Goal: Task Accomplishment & Management: Complete application form

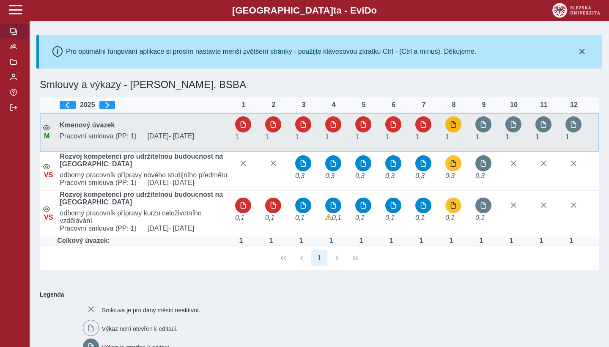
click at [457, 124] on button "button" at bounding box center [453, 124] width 16 height 16
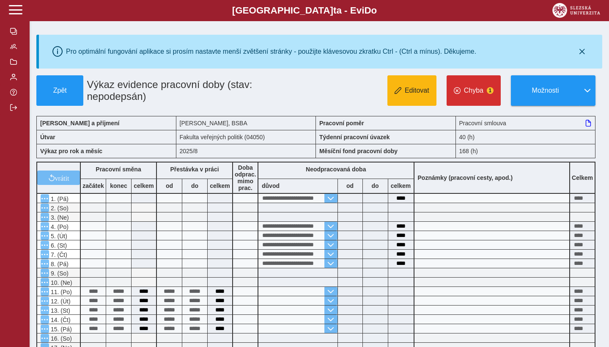
click at [417, 94] on span "Editovat" at bounding box center [417, 91] width 25 height 8
type input "**********"
type input "****"
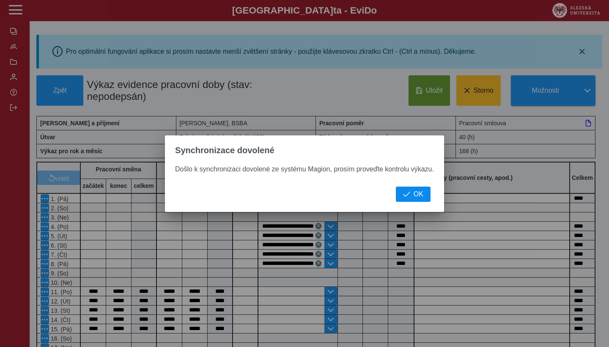
click at [417, 195] on span "OK" at bounding box center [419, 194] width 10 height 8
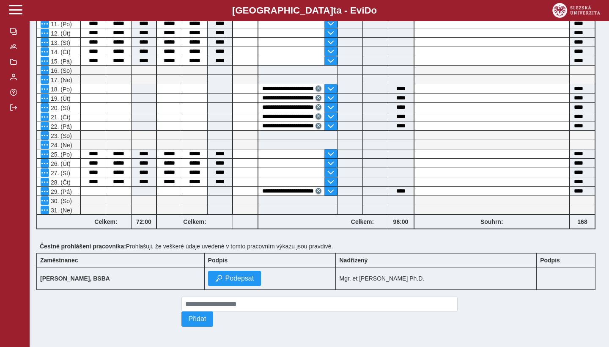
scroll to position [273, 0]
click at [254, 278] on span "Podepsat" at bounding box center [239, 279] width 29 height 8
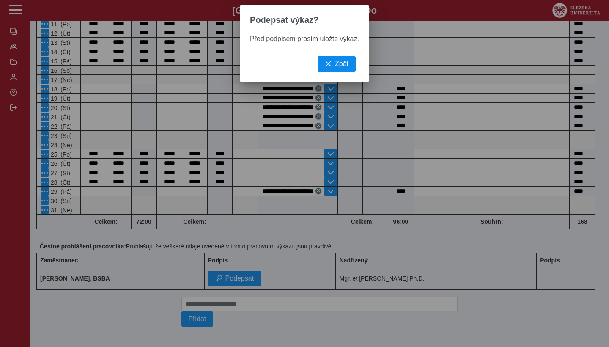
click at [343, 63] on span "Zpět" at bounding box center [342, 64] width 14 height 8
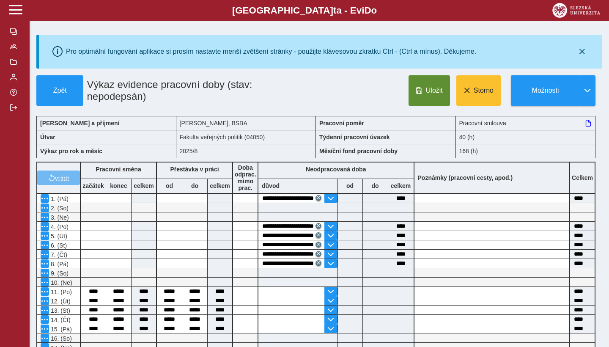
scroll to position [0, 0]
click at [423, 91] on button "Uložit" at bounding box center [429, 90] width 41 height 30
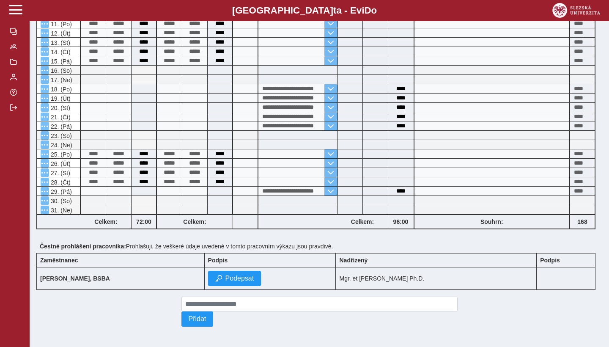
scroll to position [273, 0]
click at [254, 279] on span "Podepsat" at bounding box center [239, 279] width 29 height 8
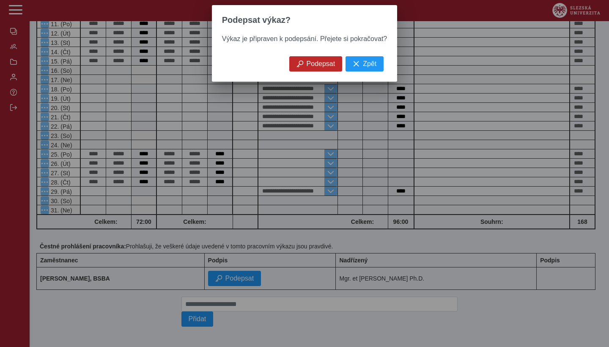
click at [322, 65] on span "Podepsat" at bounding box center [321, 64] width 29 height 8
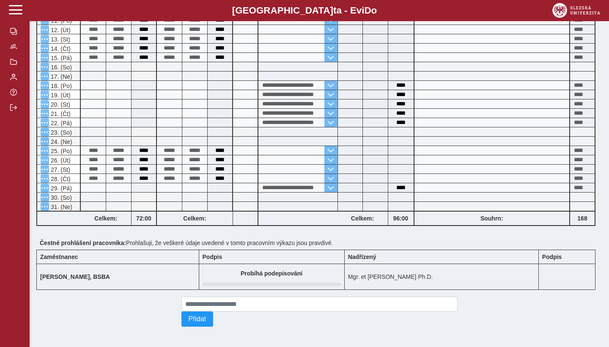
scroll to position [0, 0]
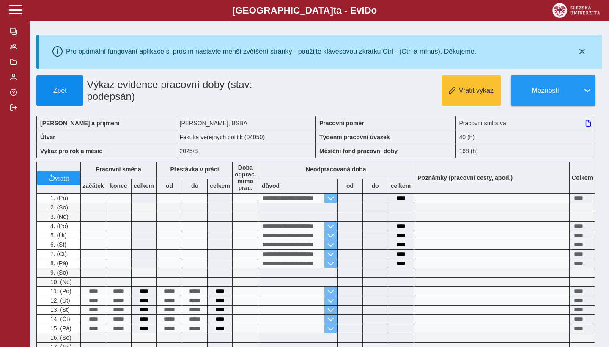
click at [69, 90] on span "Zpět" at bounding box center [59, 91] width 39 height 8
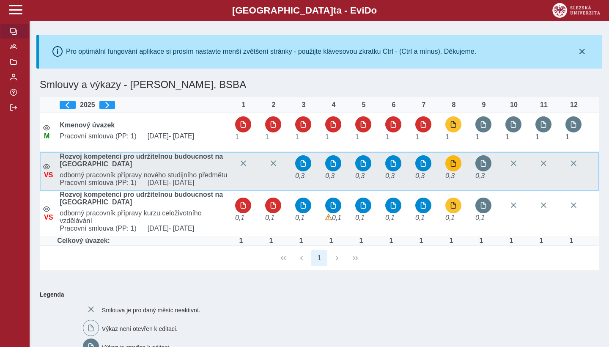
click at [452, 167] on span "button" at bounding box center [453, 163] width 7 height 7
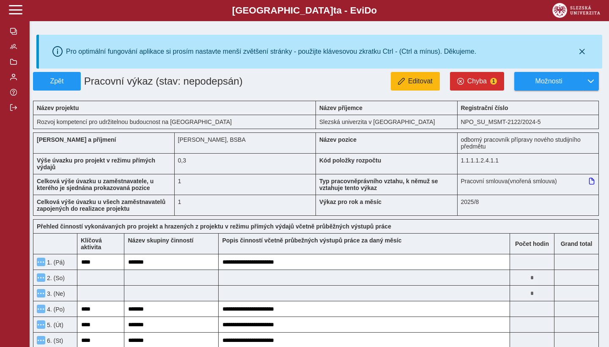
click at [424, 84] on span "Editovat" at bounding box center [420, 81] width 25 height 8
type input "***"
type input "*******"
type input "**********"
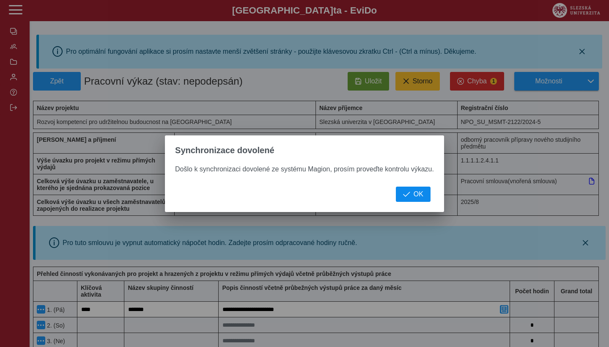
click at [420, 191] on span "OK" at bounding box center [419, 194] width 10 height 8
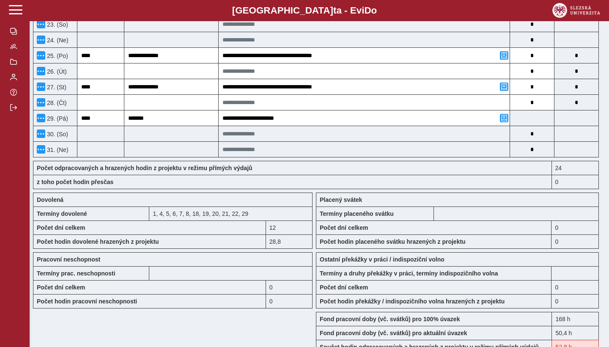
scroll to position [626, 0]
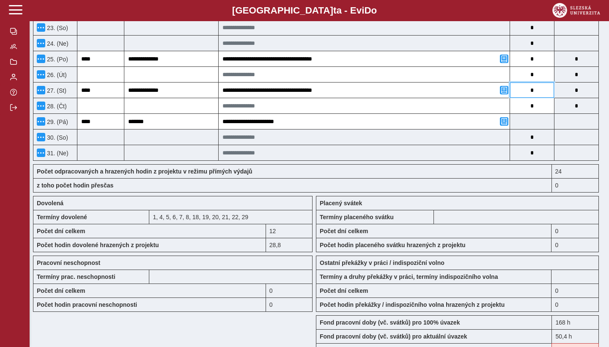
drag, startPoint x: 531, startPoint y: 95, endPoint x: 535, endPoint y: 96, distance: 4.7
click at [535, 96] on input "*" at bounding box center [532, 89] width 44 height 15
click at [516, 192] on div "z toho počet hodin přesčas" at bounding box center [292, 185] width 519 height 14
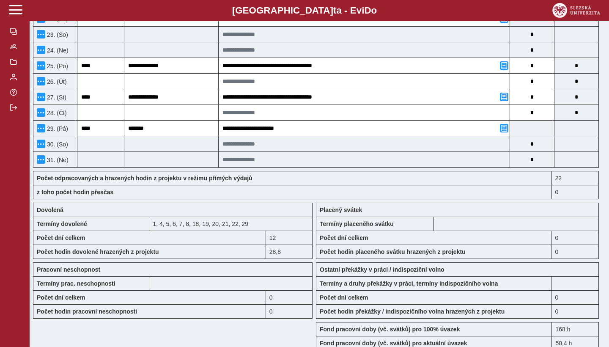
scroll to position [589, 0]
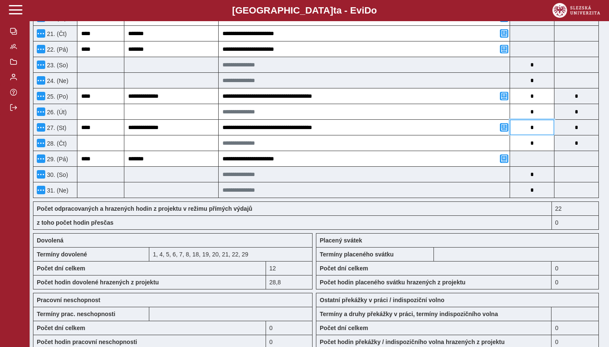
drag, startPoint x: 530, startPoint y: 133, endPoint x: 535, endPoint y: 133, distance: 5.5
click at [535, 133] on input "*" at bounding box center [532, 127] width 44 height 15
type input "***"
click at [543, 147] on input "*" at bounding box center [532, 142] width 44 height 15
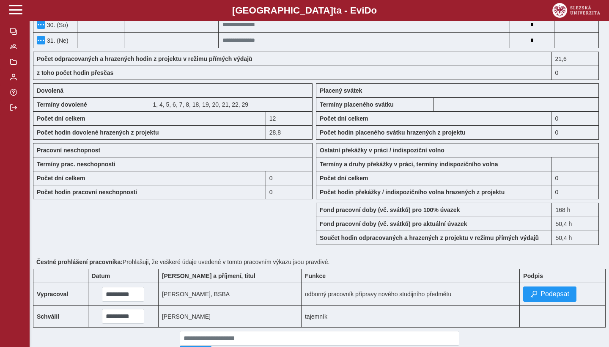
scroll to position [750, 0]
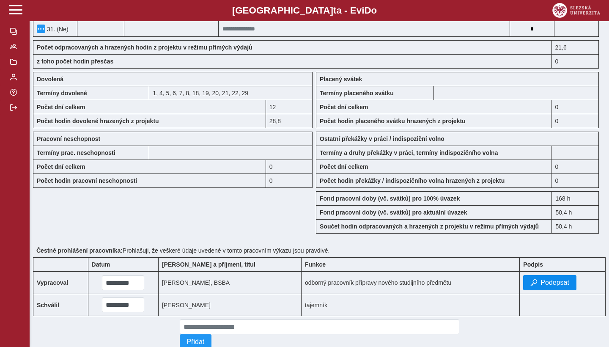
click at [560, 286] on span "Podepsat" at bounding box center [555, 283] width 29 height 8
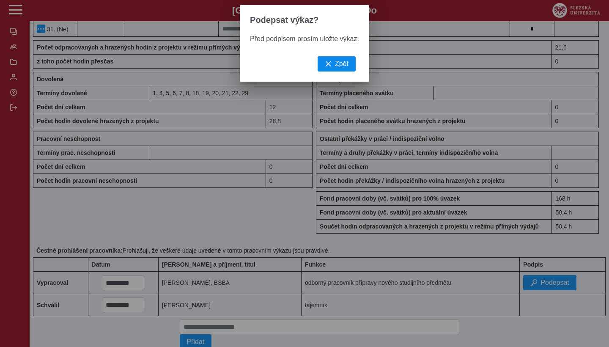
click at [340, 63] on span "Zpět" at bounding box center [342, 64] width 14 height 8
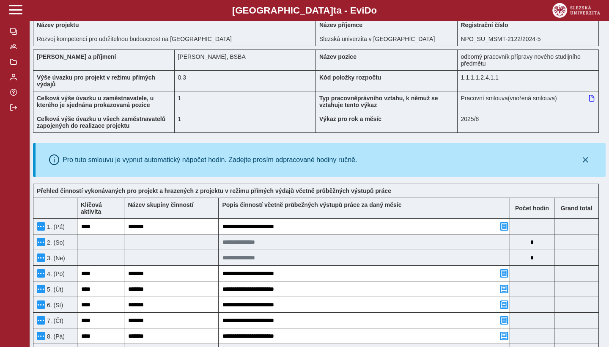
scroll to position [35, 0]
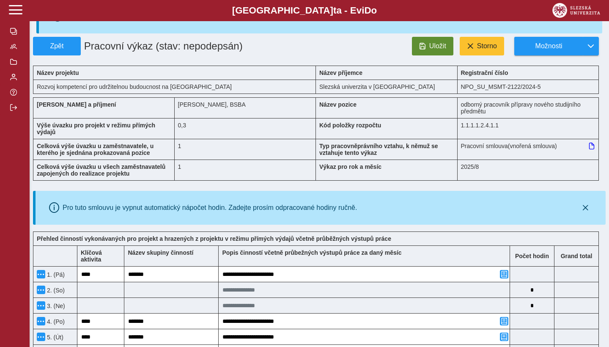
click at [429, 45] on span "Uložit" at bounding box center [437, 46] width 17 height 8
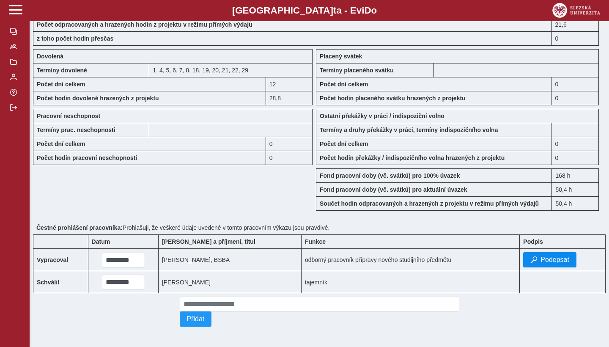
scroll to position [737, 0]
click at [551, 258] on span "Podepsat" at bounding box center [555, 260] width 29 height 8
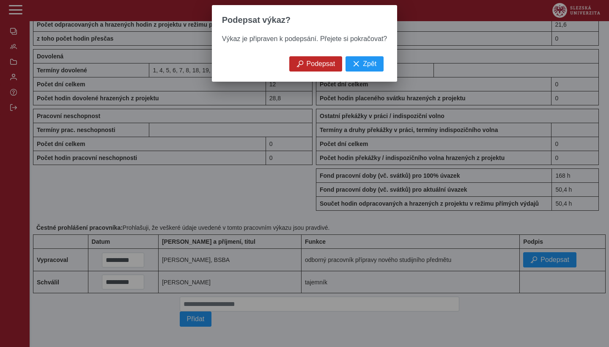
click at [317, 66] on span "Podepsat" at bounding box center [321, 64] width 29 height 8
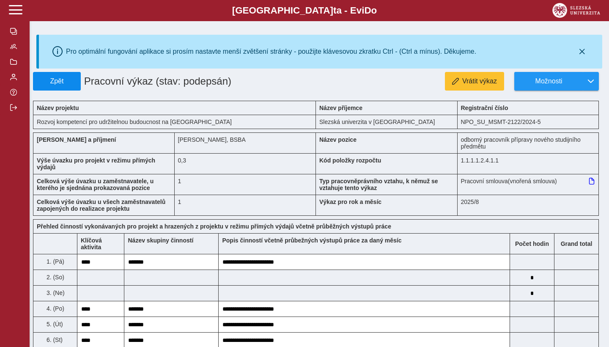
scroll to position [0, 0]
click at [58, 79] on span "Zpět" at bounding box center [57, 81] width 40 height 8
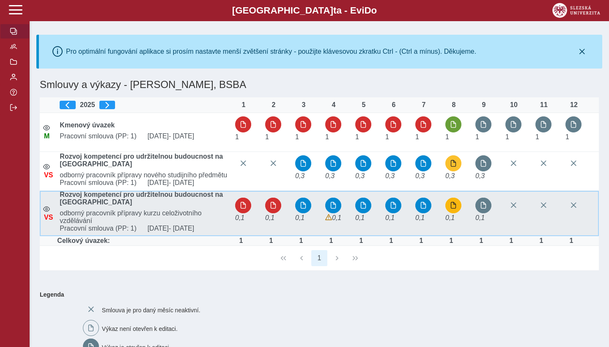
click at [453, 209] on span "button" at bounding box center [453, 205] width 7 height 7
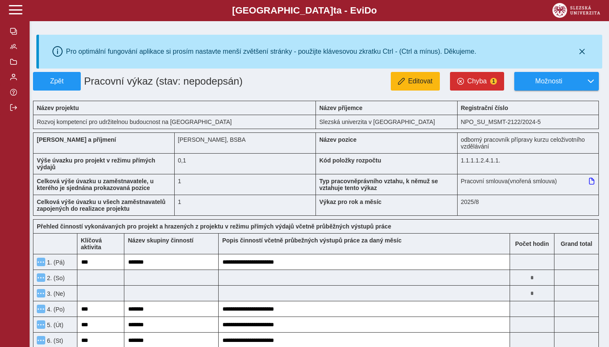
click at [424, 80] on span "Editovat" at bounding box center [420, 81] width 25 height 8
type input "***"
type input "*******"
type input "**********"
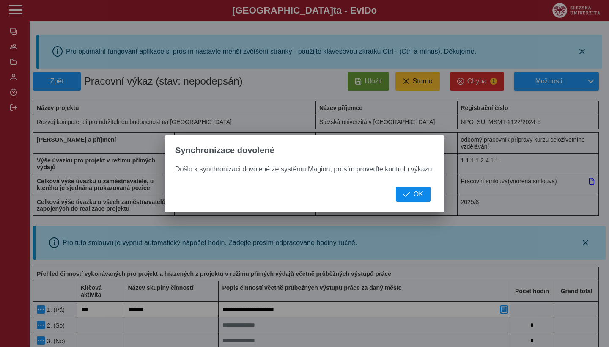
click at [417, 194] on span "OK" at bounding box center [419, 194] width 10 height 8
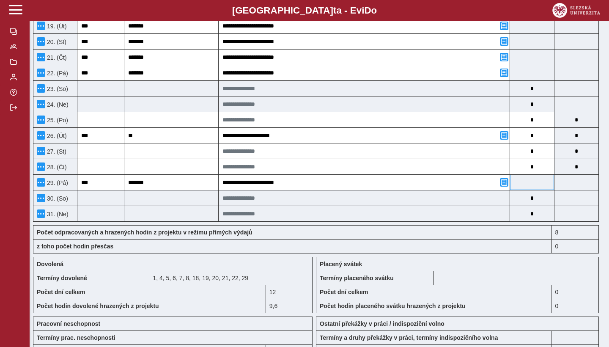
scroll to position [564, 0]
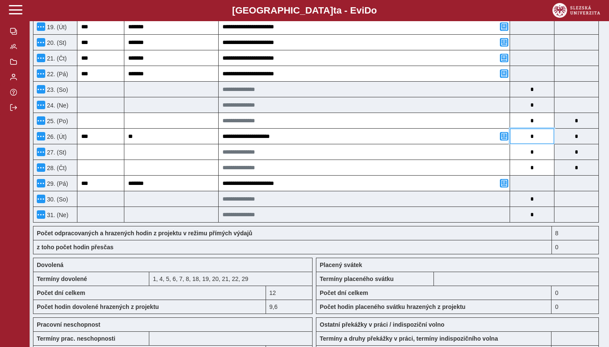
drag, startPoint x: 531, startPoint y: 141, endPoint x: 536, endPoint y: 141, distance: 4.7
click at [536, 141] on input "*" at bounding box center [532, 136] width 44 height 15
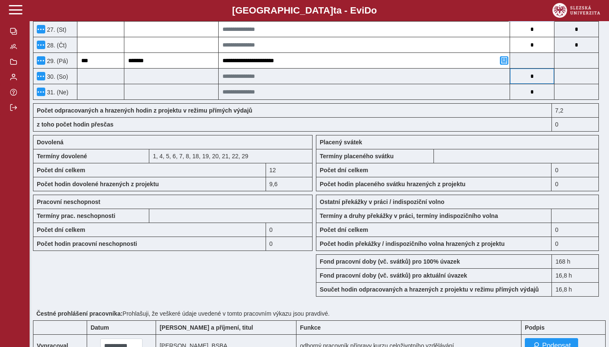
scroll to position [707, 0]
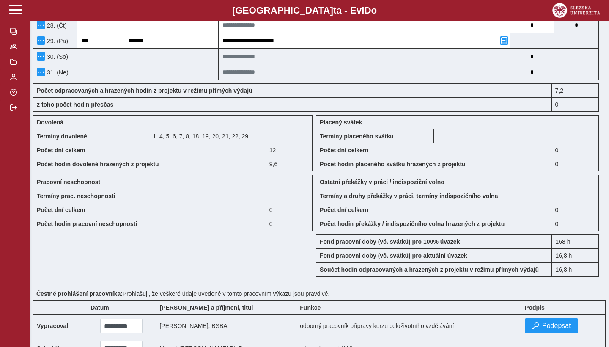
type input "***"
click at [534, 248] on div "Fond pracovní doby (vč. svátků) pro 100% úvazek" at bounding box center [434, 241] width 236 height 14
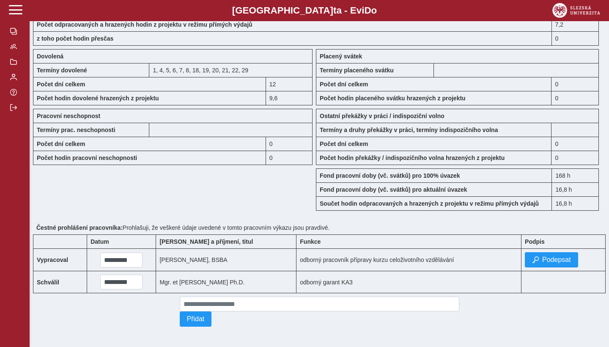
scroll to position [785, 0]
click at [554, 257] on span "Podepsat" at bounding box center [556, 260] width 29 height 8
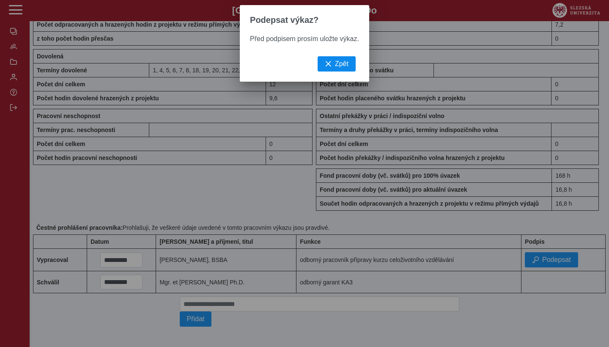
click at [342, 65] on span "Zpět" at bounding box center [342, 64] width 14 height 8
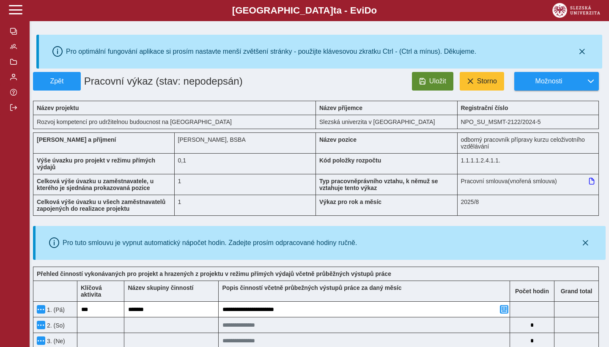
scroll to position [0, 0]
click at [439, 83] on span "Uložit" at bounding box center [437, 81] width 17 height 8
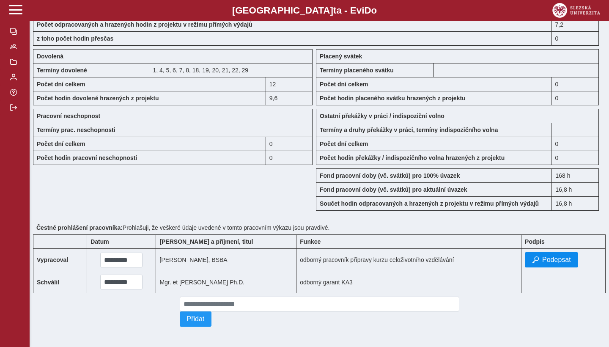
scroll to position [737, 0]
click at [559, 261] on span "Podepsat" at bounding box center [556, 260] width 29 height 8
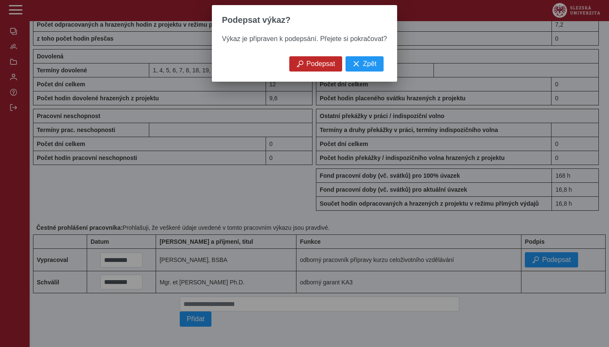
click at [321, 66] on span "Podepsat" at bounding box center [321, 64] width 29 height 8
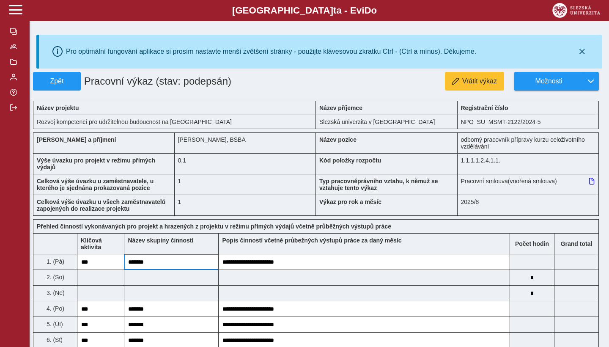
scroll to position [0, 0]
click at [66, 83] on span "Zpět" at bounding box center [57, 81] width 40 height 8
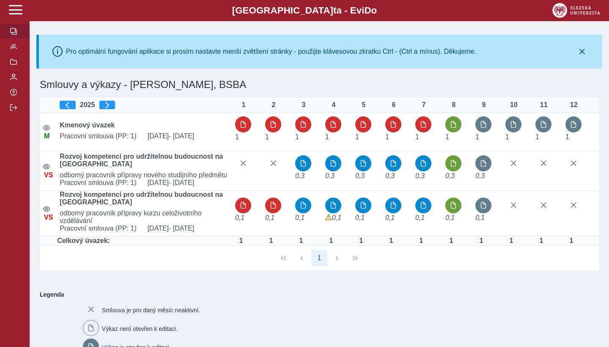
click at [14, 33] on span "button" at bounding box center [13, 31] width 7 height 7
click at [13, 46] on span "button" at bounding box center [13, 46] width 7 height 7
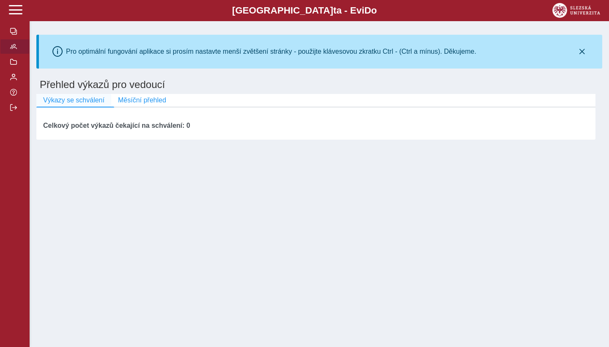
click at [86, 102] on span "Výkazy se schválení" at bounding box center [73, 100] width 61 height 8
click at [151, 102] on span "Měsíční přehled" at bounding box center [142, 100] width 48 height 8
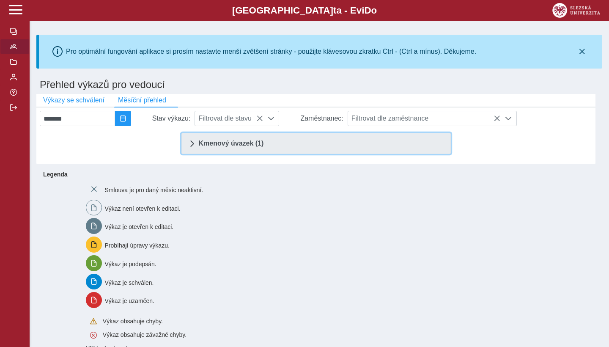
click at [238, 144] on span "Kmenový úvazek (1)" at bounding box center [231, 143] width 65 height 7
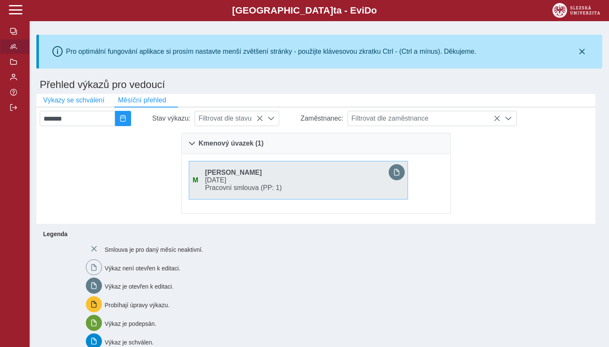
click at [255, 179] on span "[DATE]" at bounding box center [294, 180] width 184 height 8
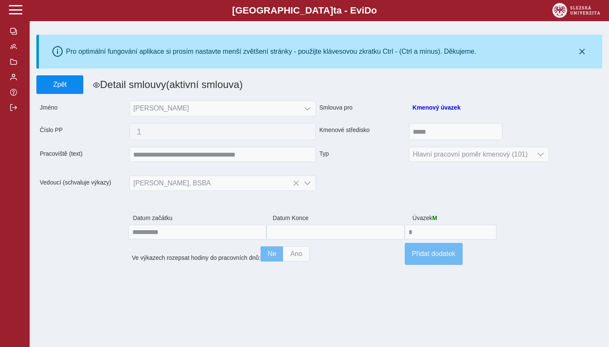
click at [60, 90] on button "Zpět" at bounding box center [59, 84] width 47 height 19
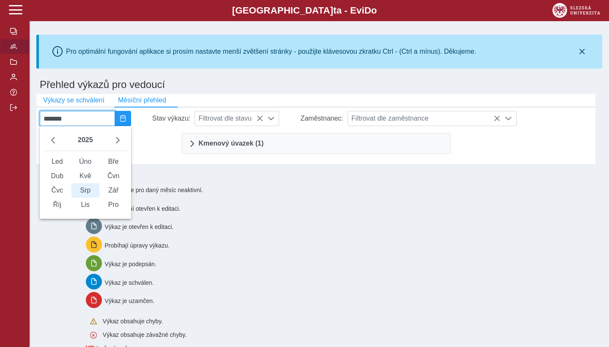
click at [60, 118] on input "*******" at bounding box center [77, 118] width 75 height 15
click at [104, 118] on input "*******" at bounding box center [77, 118] width 75 height 15
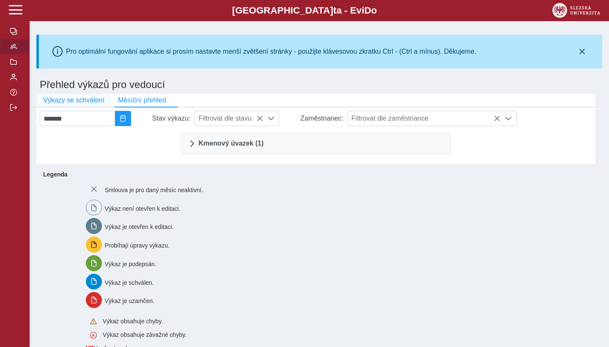
click at [85, 100] on span "Výkazy se schválení" at bounding box center [73, 100] width 61 height 8
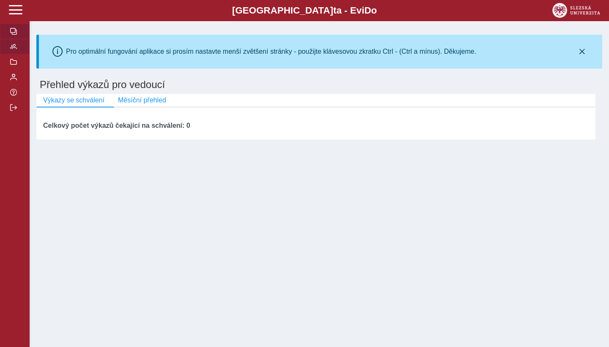
click at [13, 32] on span "button" at bounding box center [13, 31] width 7 height 7
